Goal: Transaction & Acquisition: Purchase product/service

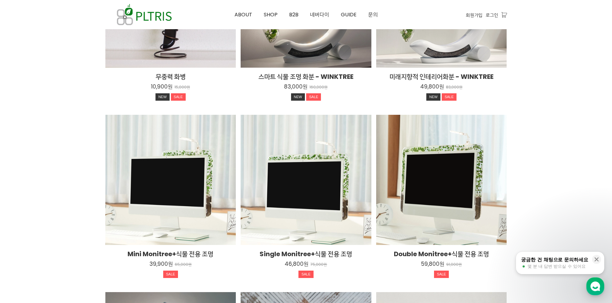
scroll to position [995, 0]
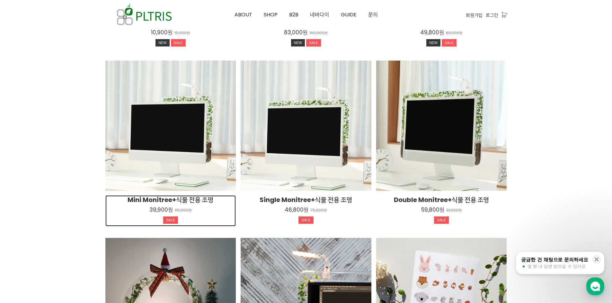
click at [196, 201] on h2 "Mini Monitree+식물 전용 조명" at bounding box center [170, 200] width 131 height 9
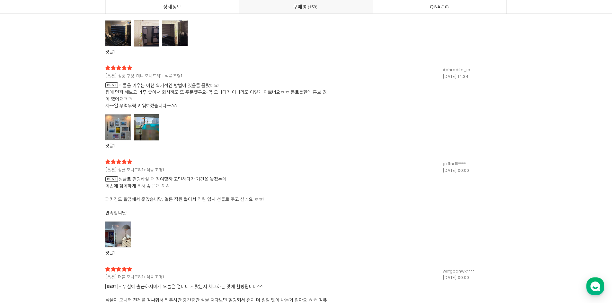
scroll to position [17147, 0]
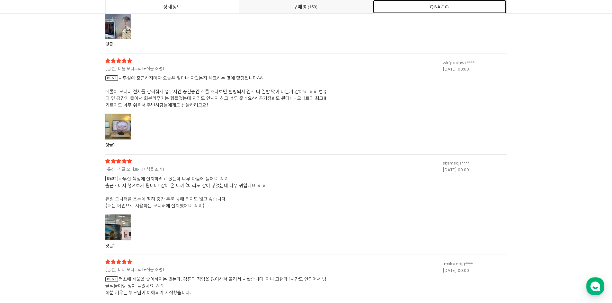
click at [434, 7] on link "Q&A 10" at bounding box center [440, 6] width 134 height 13
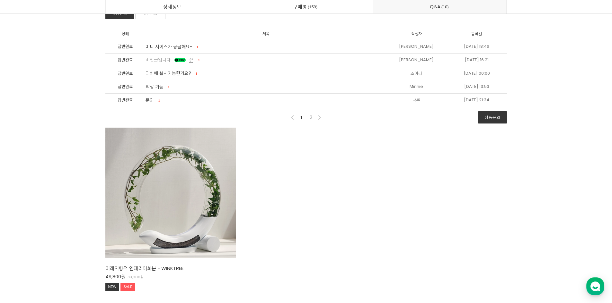
click at [307, 115] on ul "1 2" at bounding box center [306, 118] width 35 height 8
click at [311, 116] on link "2" at bounding box center [311, 118] width 8 height 8
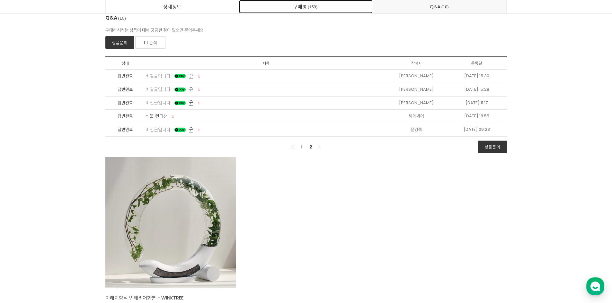
click at [336, 7] on link "구매평 159" at bounding box center [306, 6] width 134 height 13
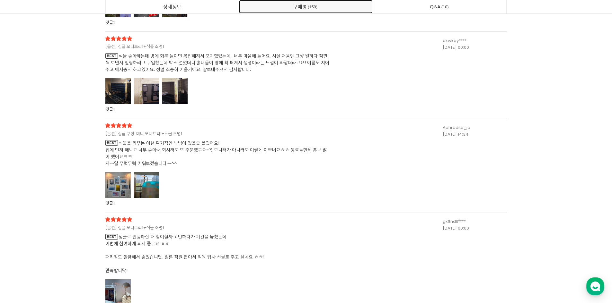
scroll to position [17224, 0]
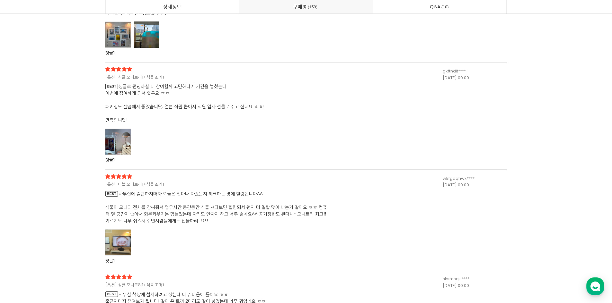
click at [229, 209] on span "BEST 사무실에 출근하자마자 [DATE]은 얼마나 자랐는지 체크하는 맛에 힐링됩니다^^ 식물이 모니터 전체를 감싸줘서 업무시간 중간중간 식물…" at bounding box center [217, 208] width 225 height 34
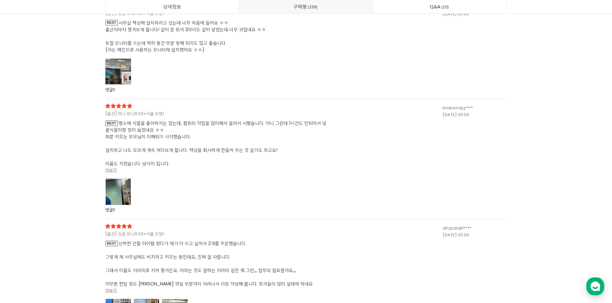
scroll to position [17737, 0]
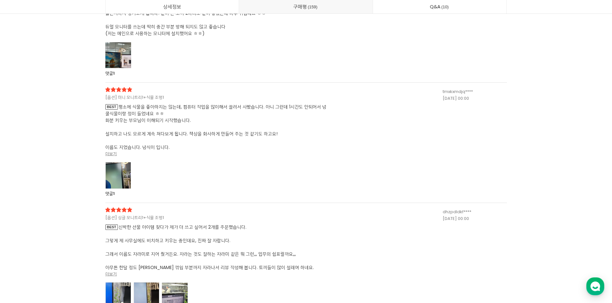
click at [204, 140] on span "BEST 평소에 식물을 좋아하지는 않는데, 컴퓨터 작업을 많이해서 끌려서 사봤습니다. 아니 그런데 1시간도 안되어서 넝쿨식물이랑 정이 들었네요…" at bounding box center [217, 127] width 225 height 47
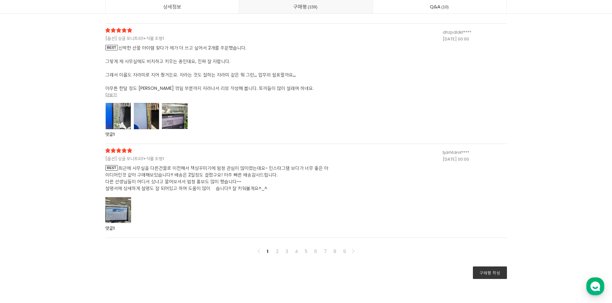
scroll to position [18187, 0]
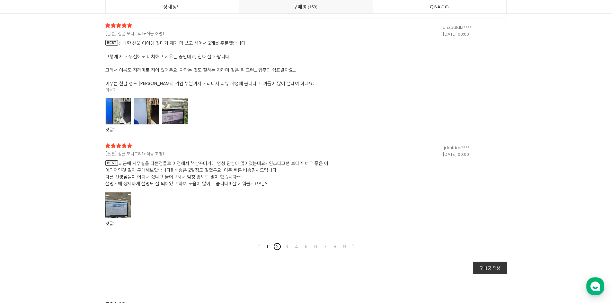
click at [276, 245] on link "2" at bounding box center [277, 247] width 8 height 8
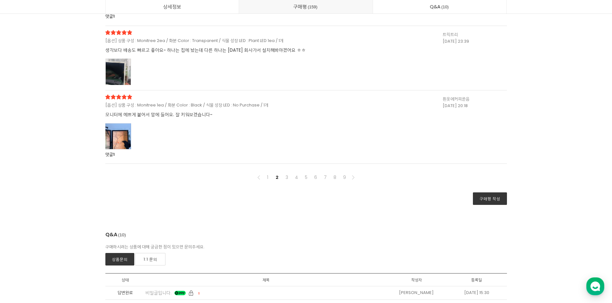
scroll to position [17617, 0]
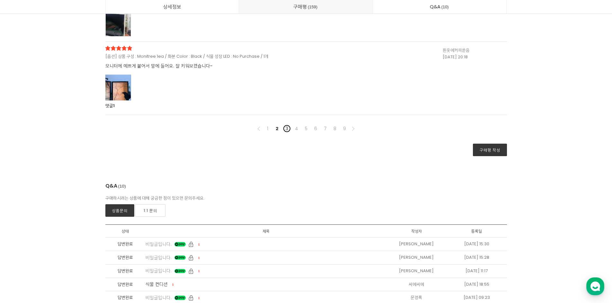
click at [284, 131] on link "3" at bounding box center [287, 129] width 8 height 8
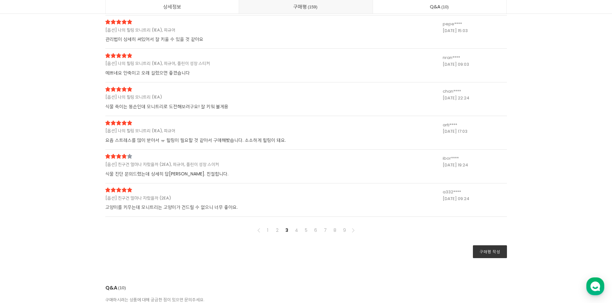
scroll to position [17103, 0]
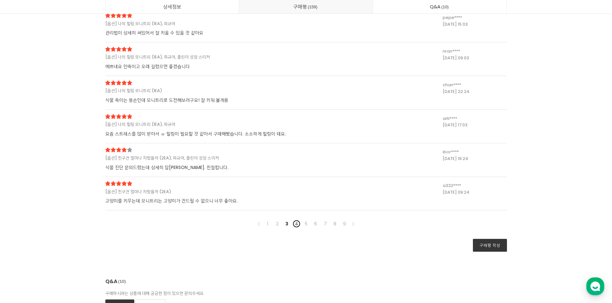
click at [294, 225] on link "4" at bounding box center [297, 224] width 8 height 8
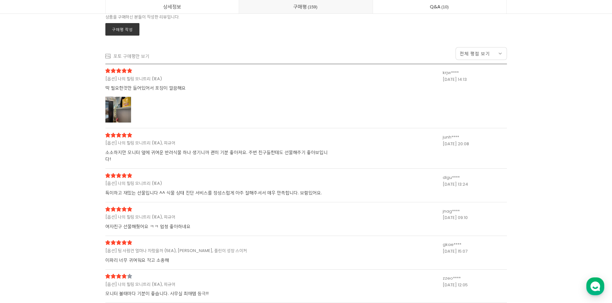
scroll to position [17039, 0]
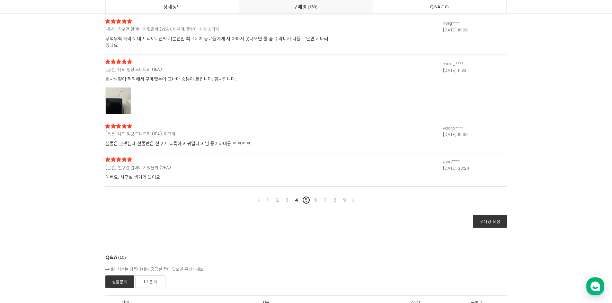
click at [308, 197] on link "5" at bounding box center [306, 201] width 8 height 8
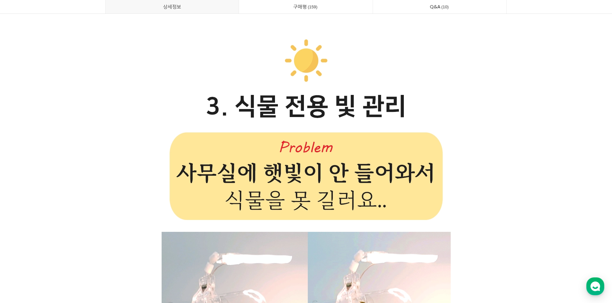
scroll to position [9044, 0]
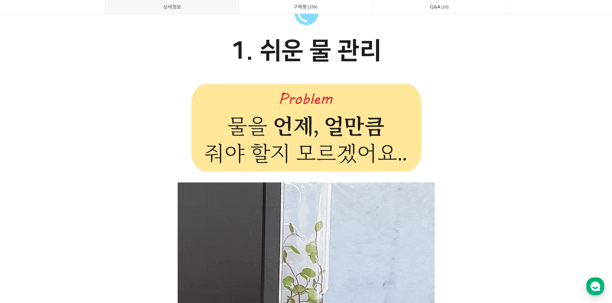
drag, startPoint x: 491, startPoint y: 245, endPoint x: 490, endPoint y: 240, distance: 4.9
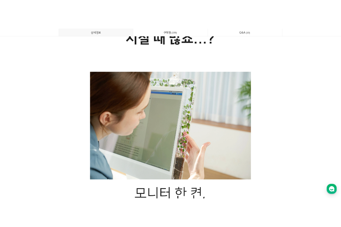
scroll to position [0, 0]
